Goal: Obtain resource: Obtain resource

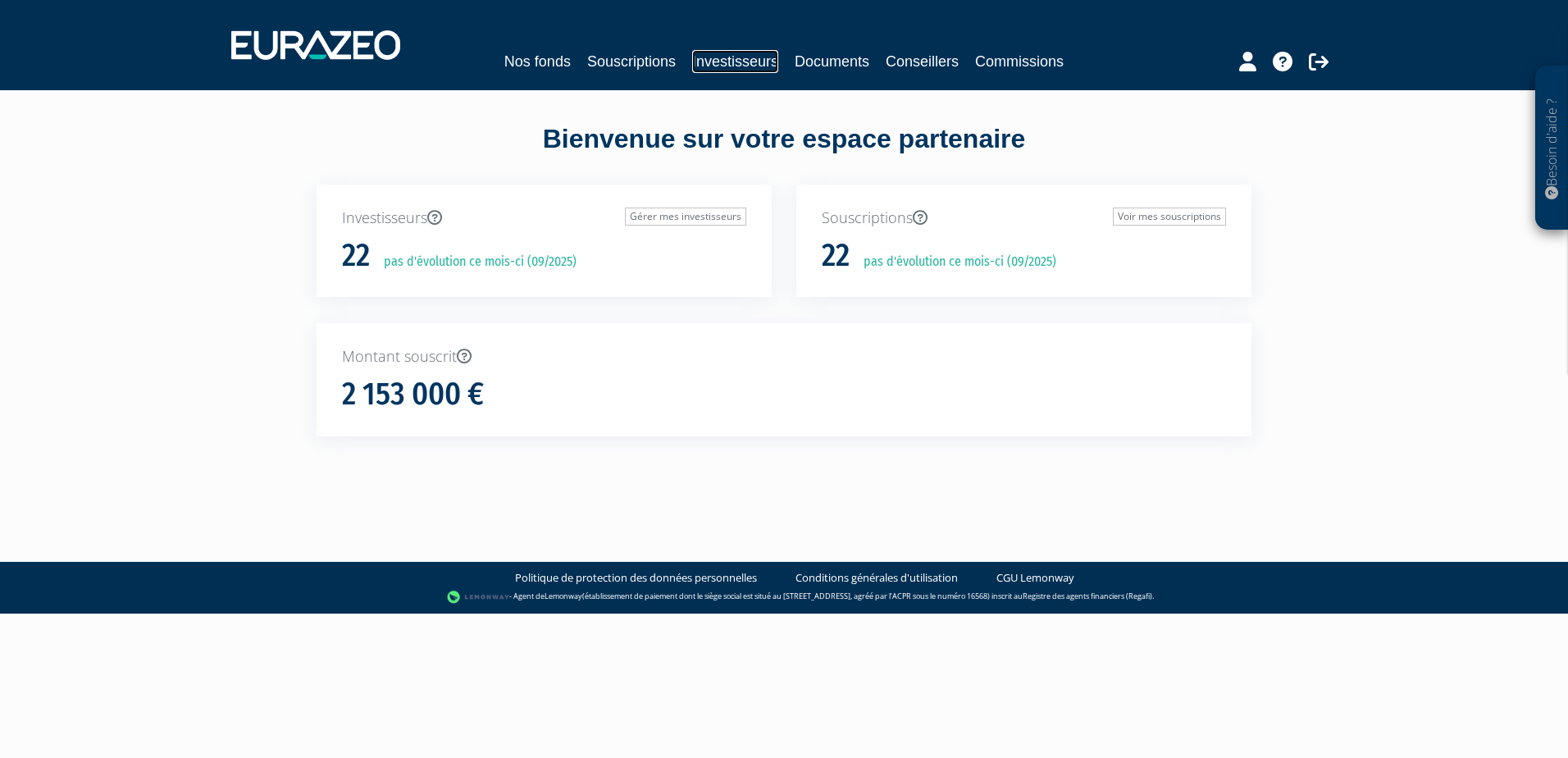
click at [730, 61] on link "Investisseurs" at bounding box center [735, 61] width 86 height 23
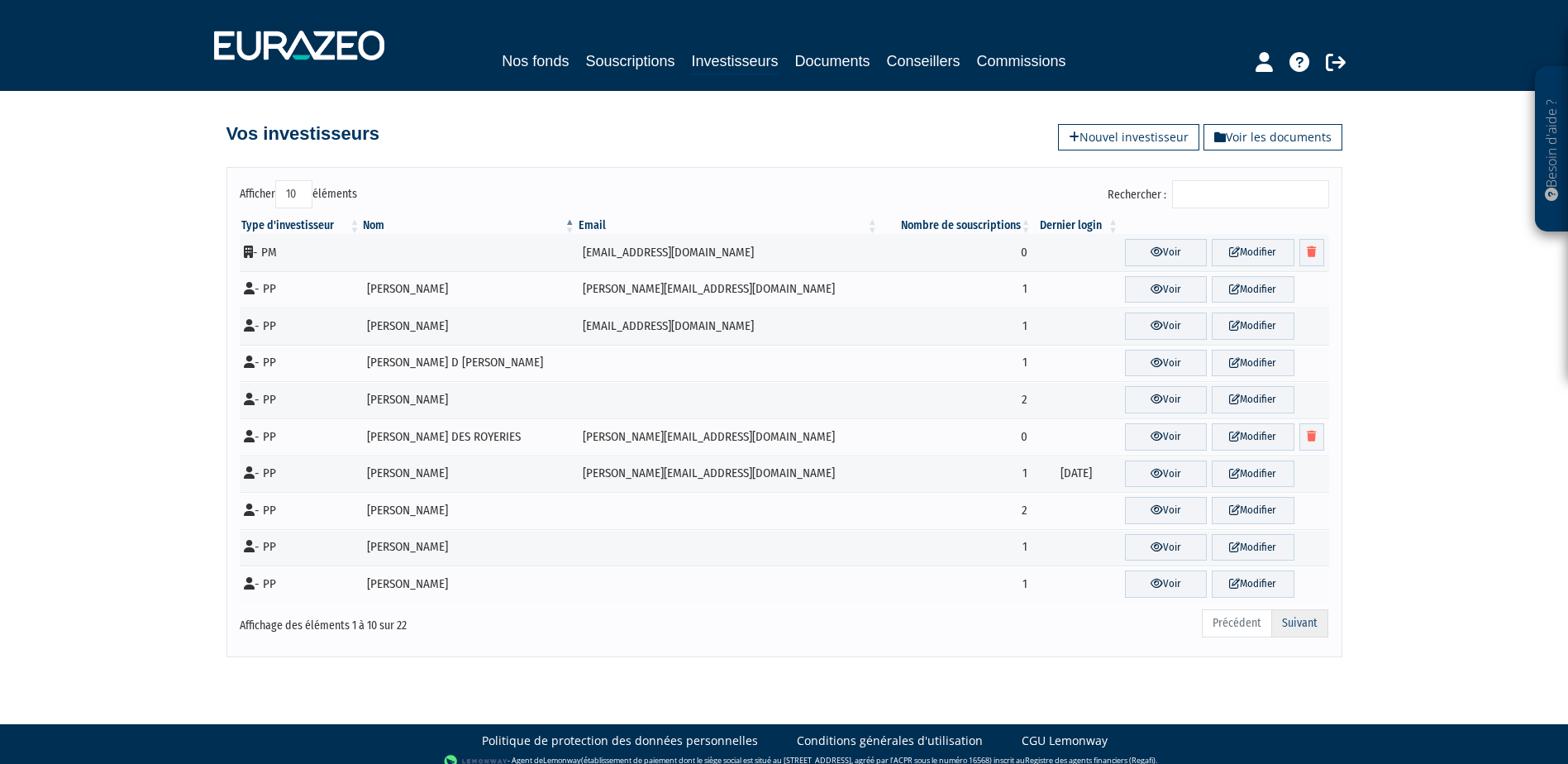
click at [1293, 616] on link "Suivant" at bounding box center [1299, 623] width 57 height 28
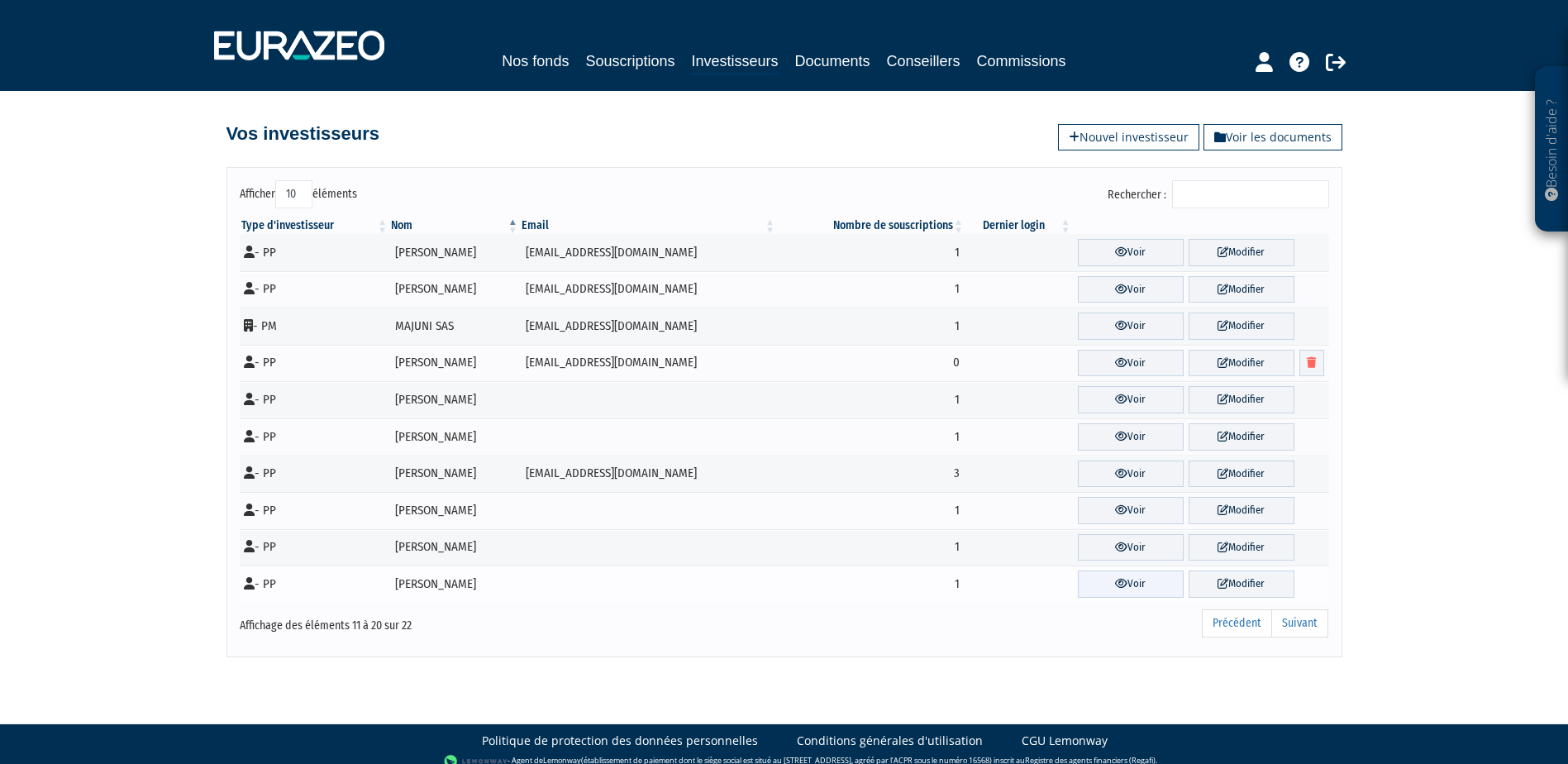
click at [1155, 594] on link "Voir" at bounding box center [1130, 584] width 106 height 28
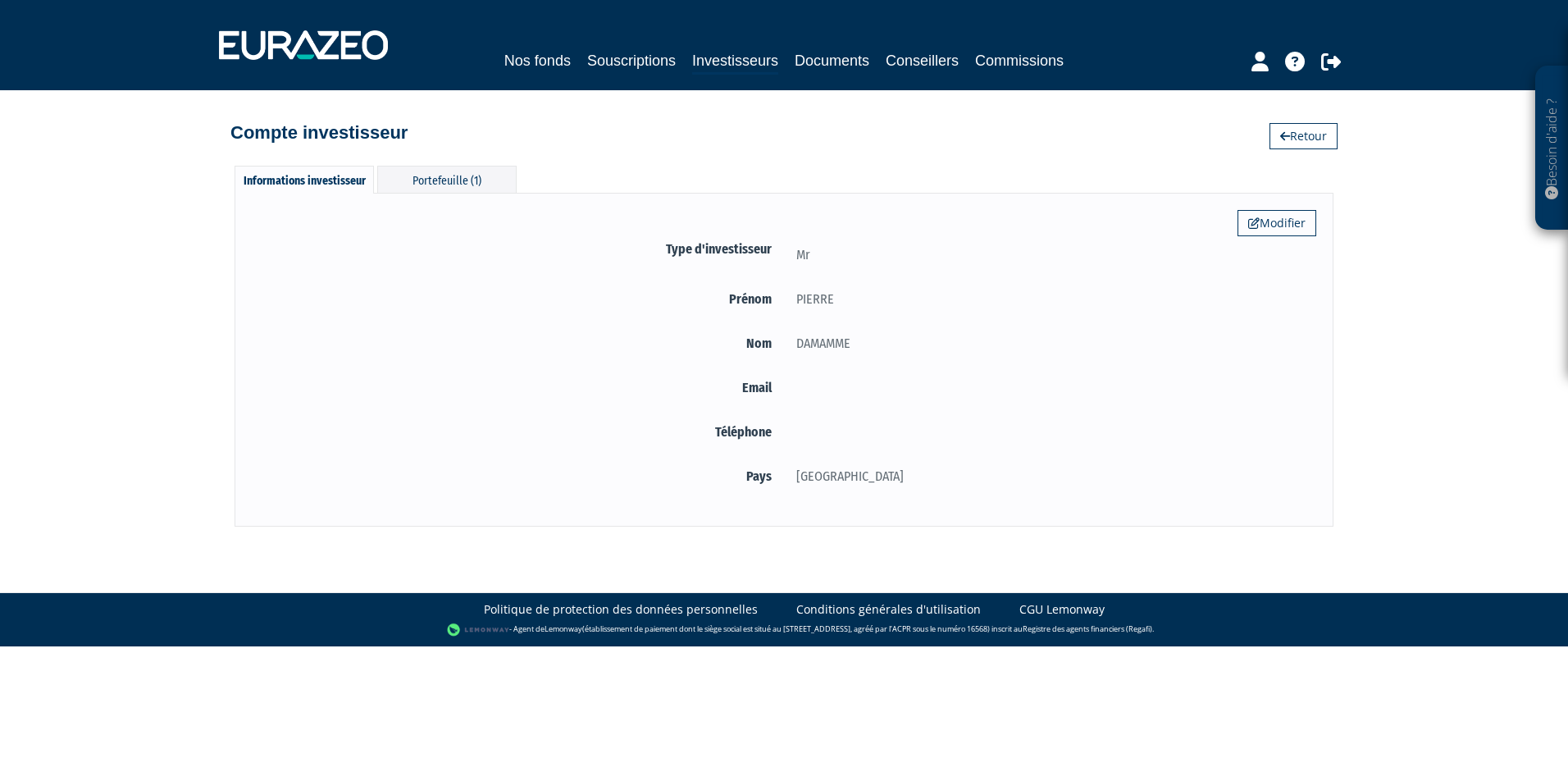
select select "25"
click at [470, 177] on div "Portefeuille (1)" at bounding box center [447, 180] width 139 height 27
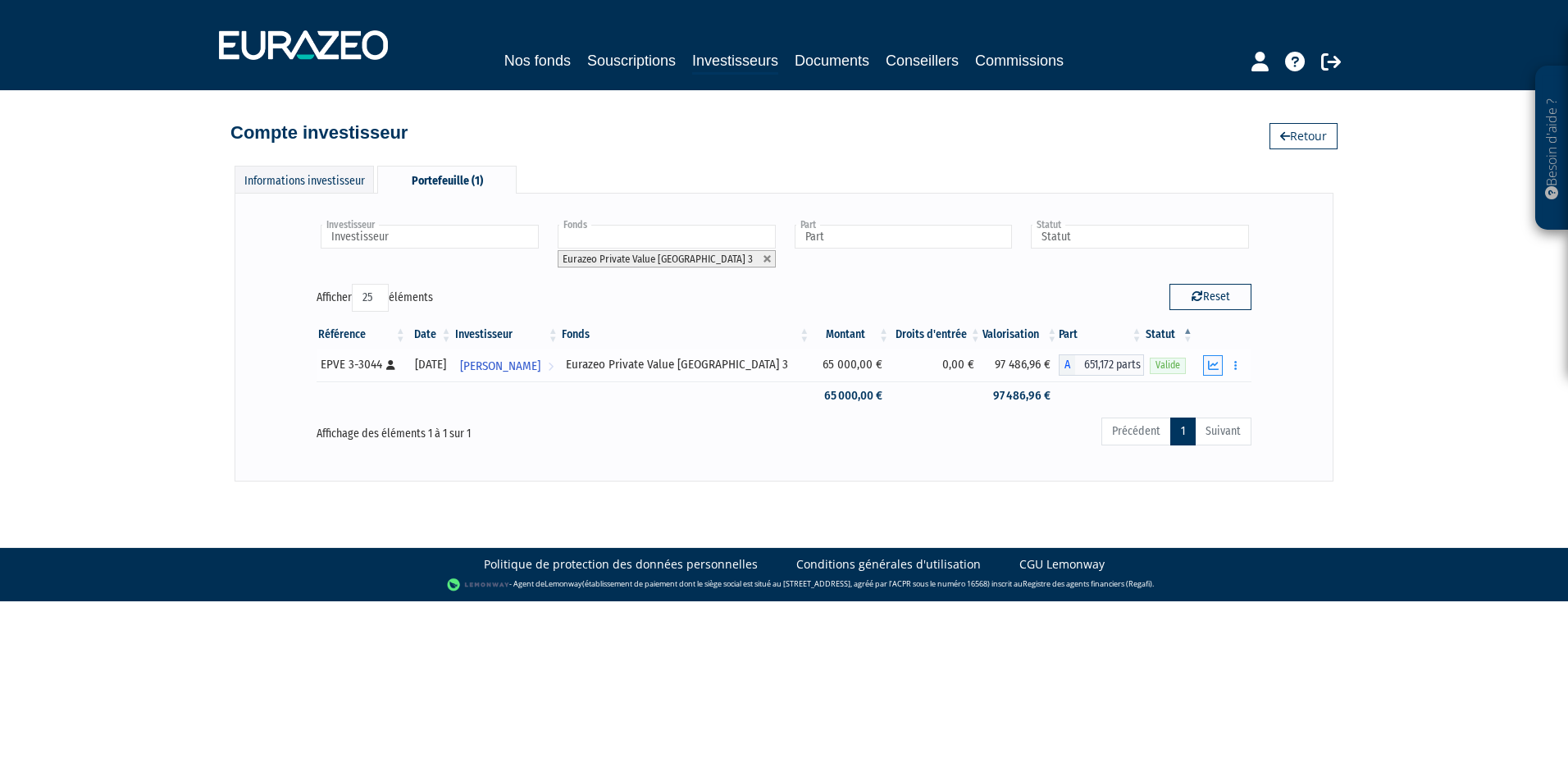
click at [1214, 365] on icon "button" at bounding box center [1213, 365] width 10 height 10
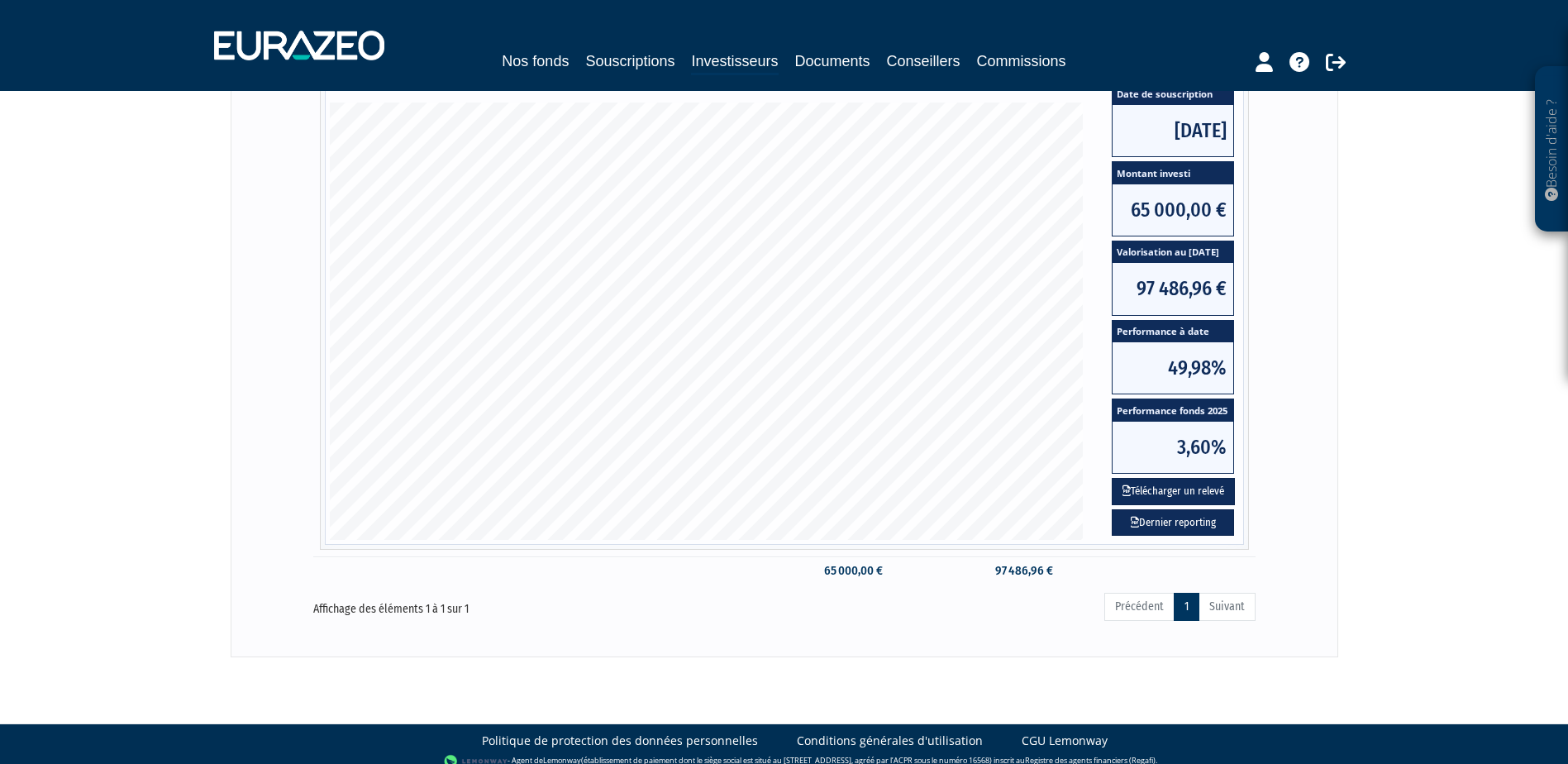
scroll to position [355, 0]
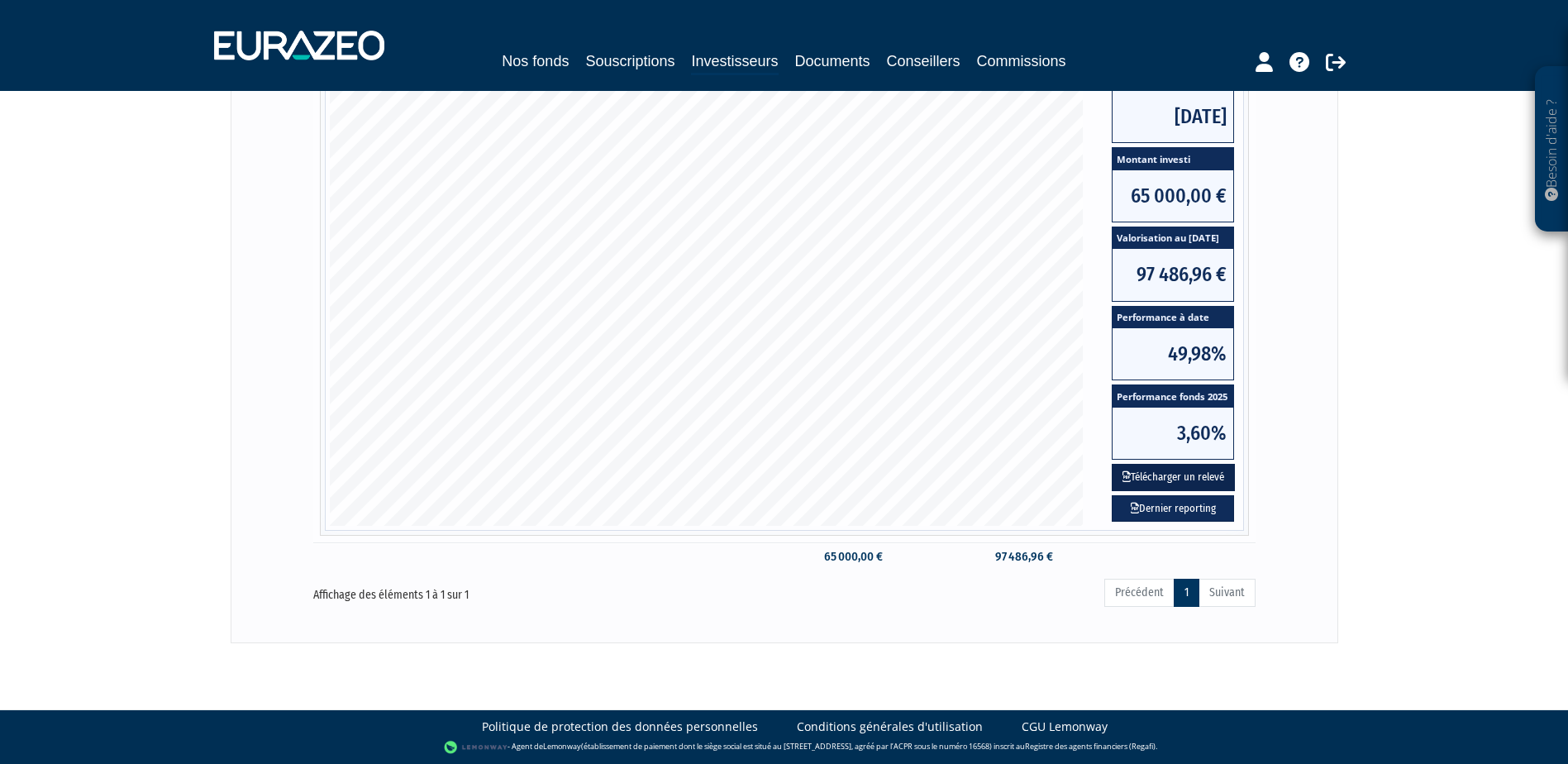
click at [1219, 477] on button "Télécharger un relevé" at bounding box center [1172, 478] width 123 height 28
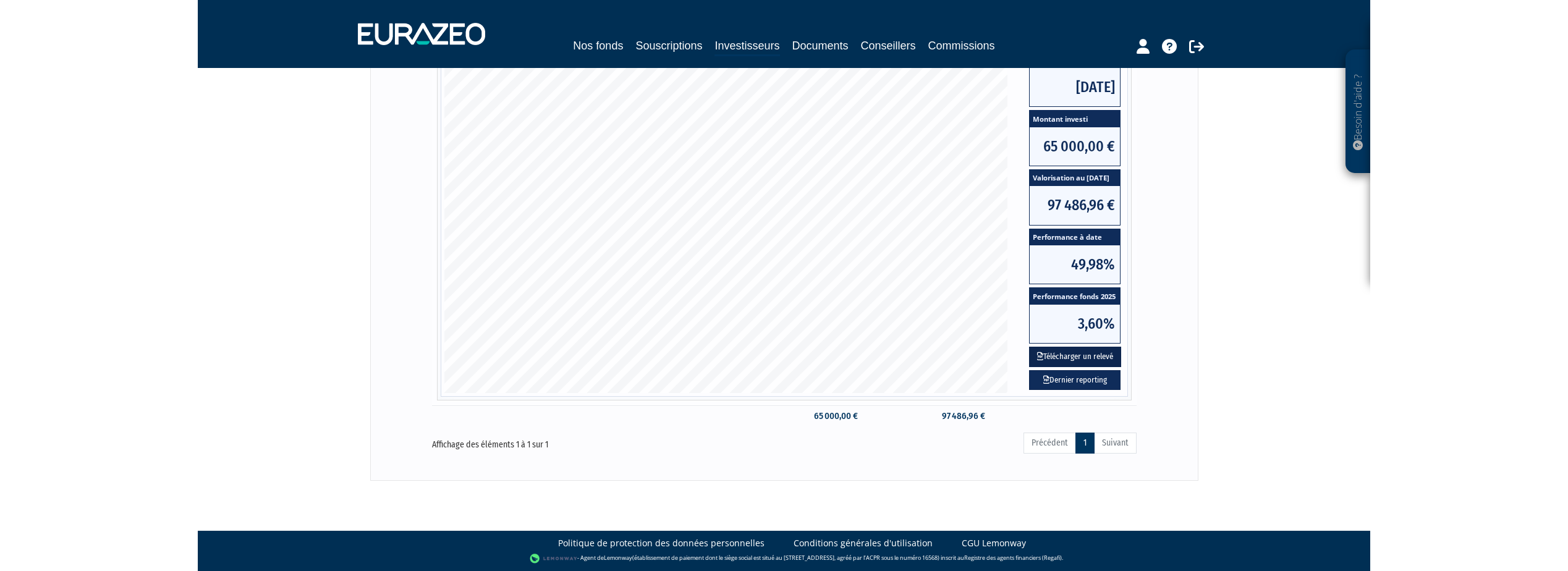
scroll to position [0, 0]
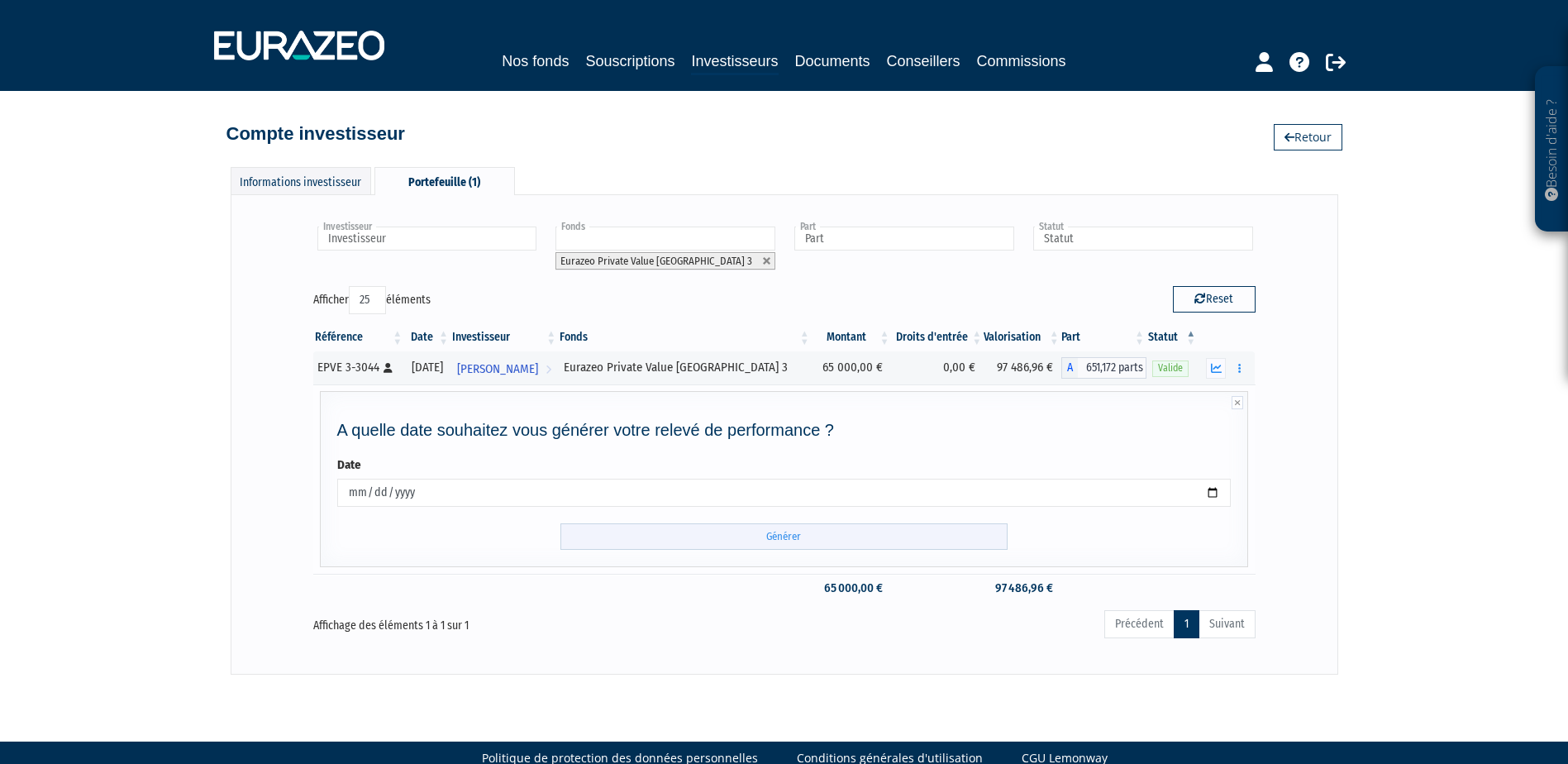
click at [783, 536] on input "Générer" at bounding box center [784, 537] width 447 height 28
click at [702, 142] on div "Compte investisseur Retour" at bounding box center [784, 126] width 1115 height 36
click at [1436, 356] on div "Besoin d'aide ? × J'ai besoin d'aide Si vous avez une question à propos du fonc…" at bounding box center [784, 337] width 1568 height 674
